Goal: Go to known website: Go to known website

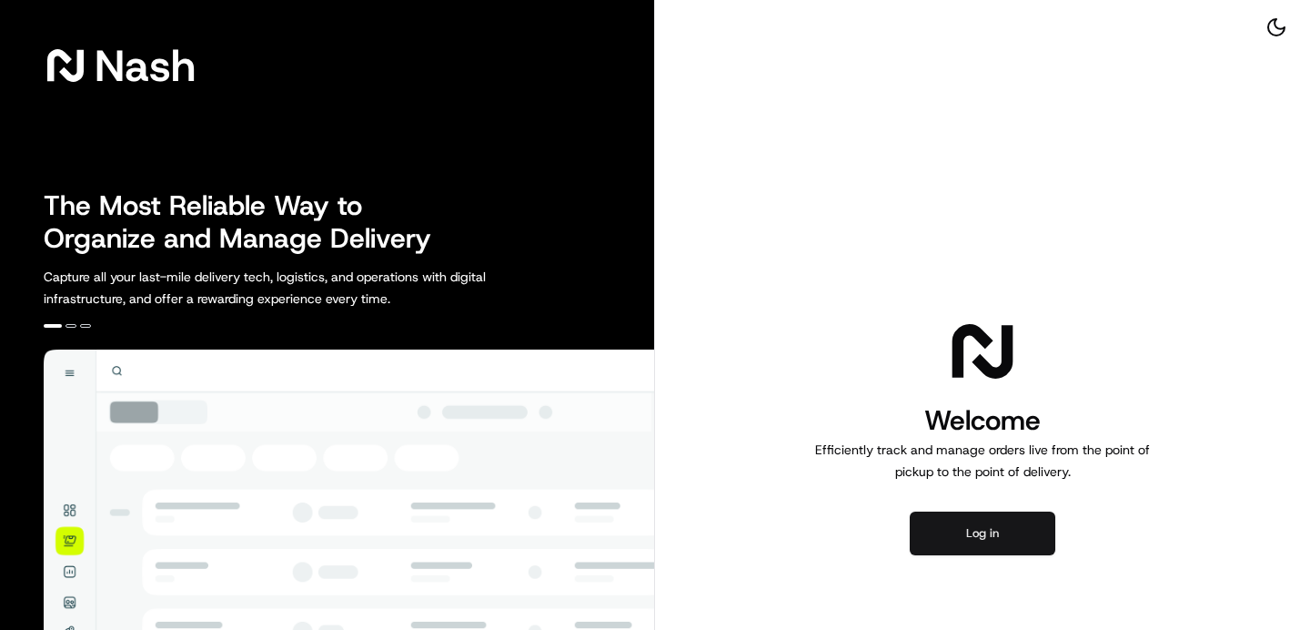
click at [956, 526] on button "Log in" at bounding box center [983, 533] width 146 height 44
